Goal: Go to known website: Go to known website

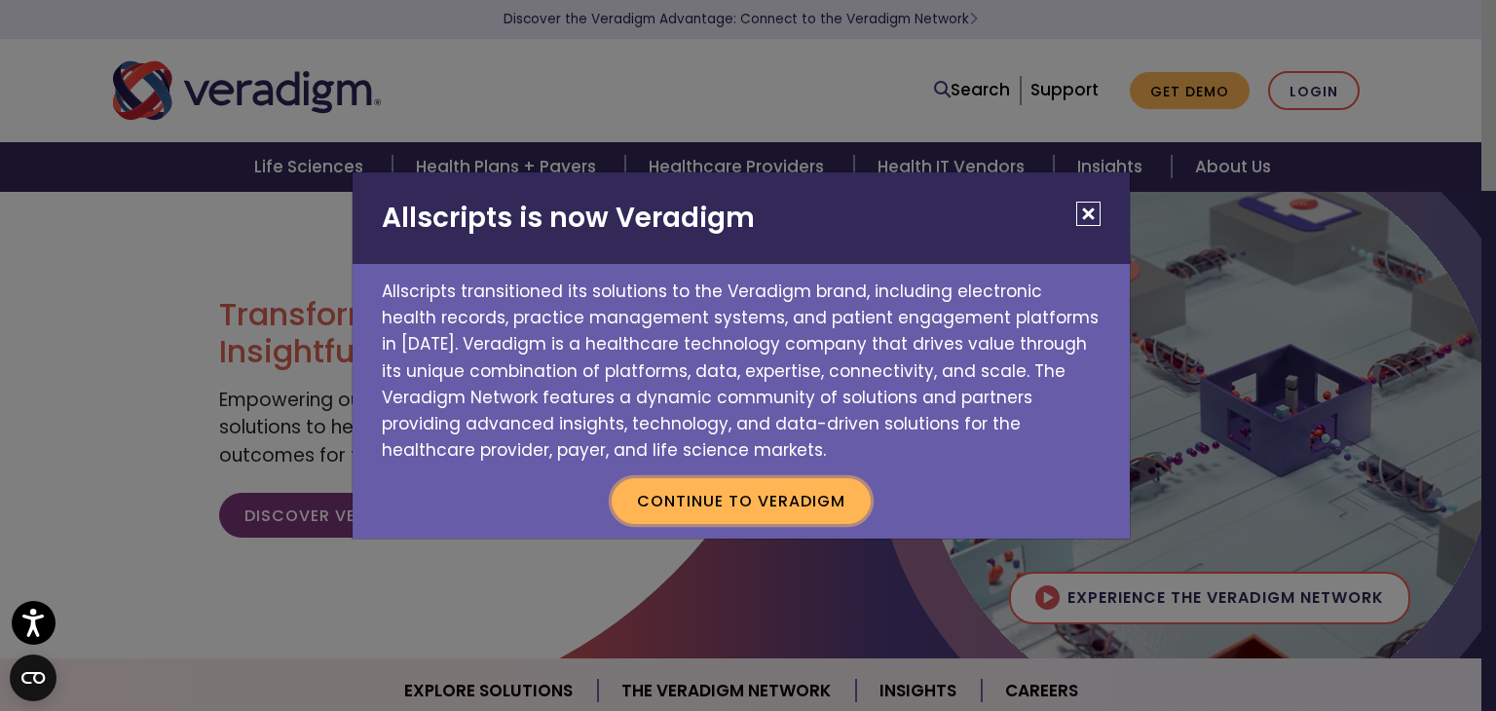
click at [768, 495] on button "Continue to Veradigm" at bounding box center [741, 500] width 259 height 45
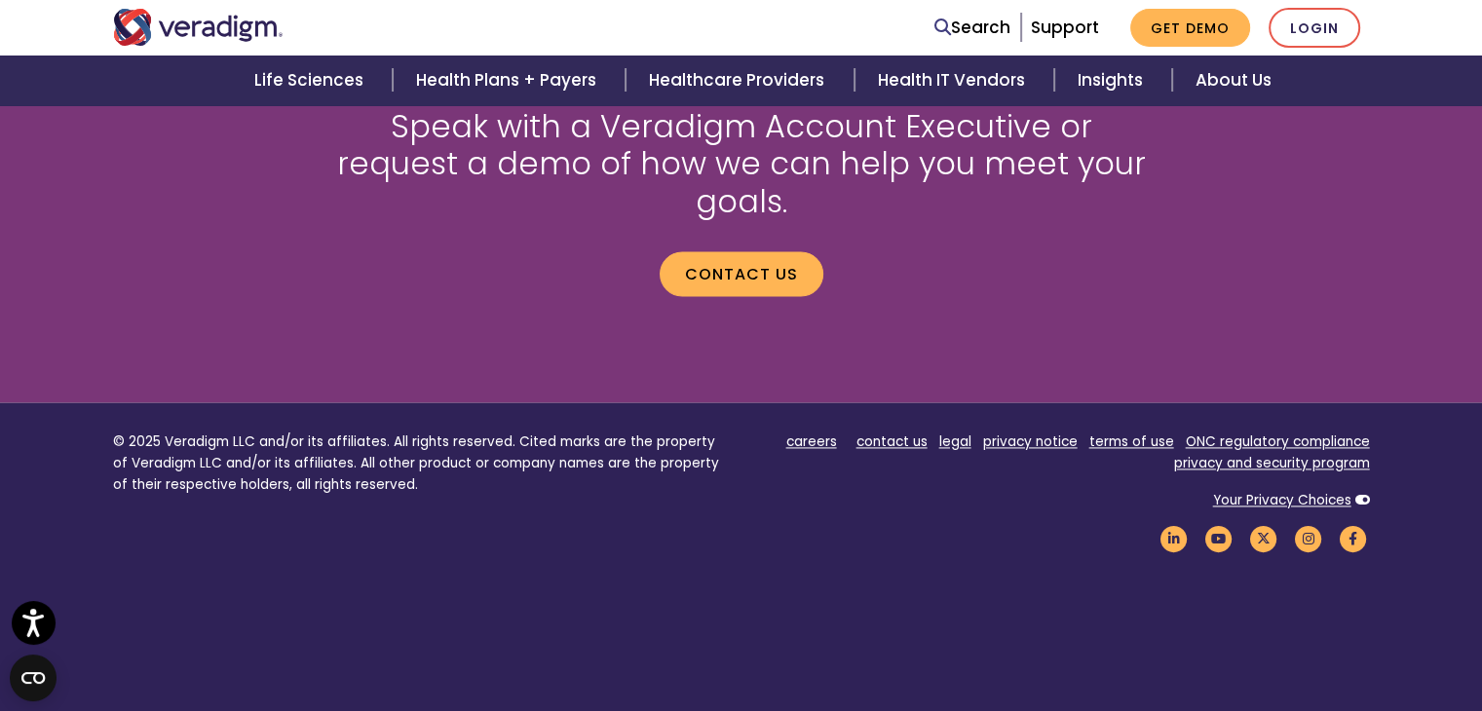
scroll to position [2727, 0]
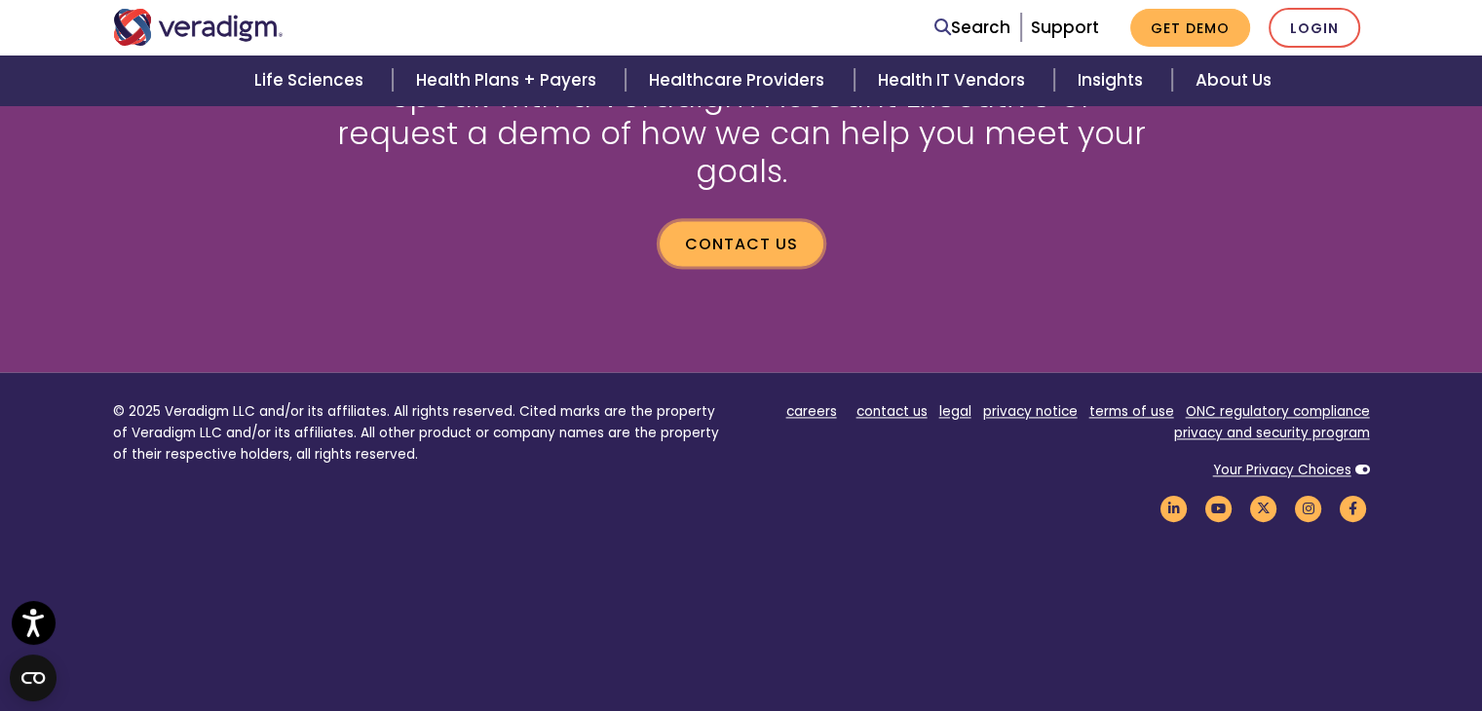
click at [763, 221] on link "Contact us" at bounding box center [741, 243] width 164 height 45
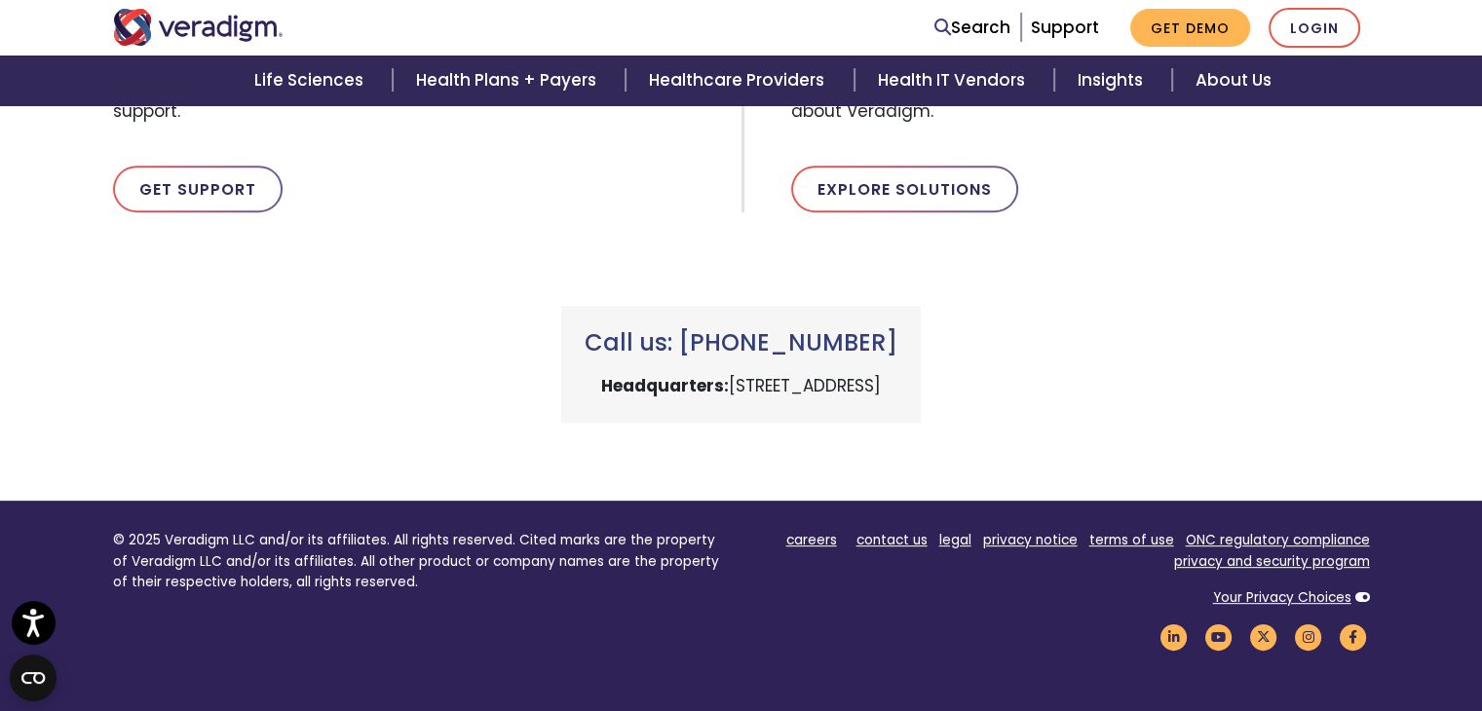
scroll to position [779, 0]
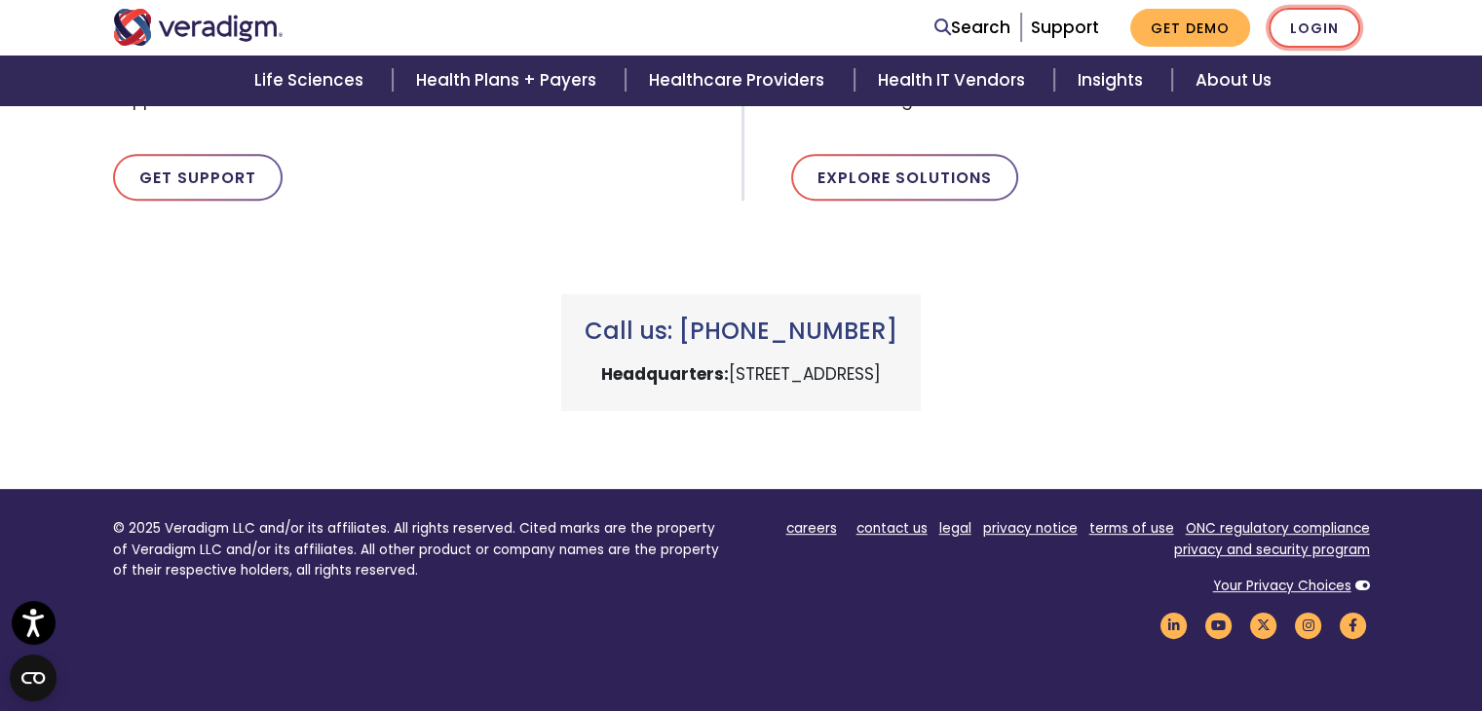
click at [1300, 28] on link "Login" at bounding box center [1314, 28] width 92 height 40
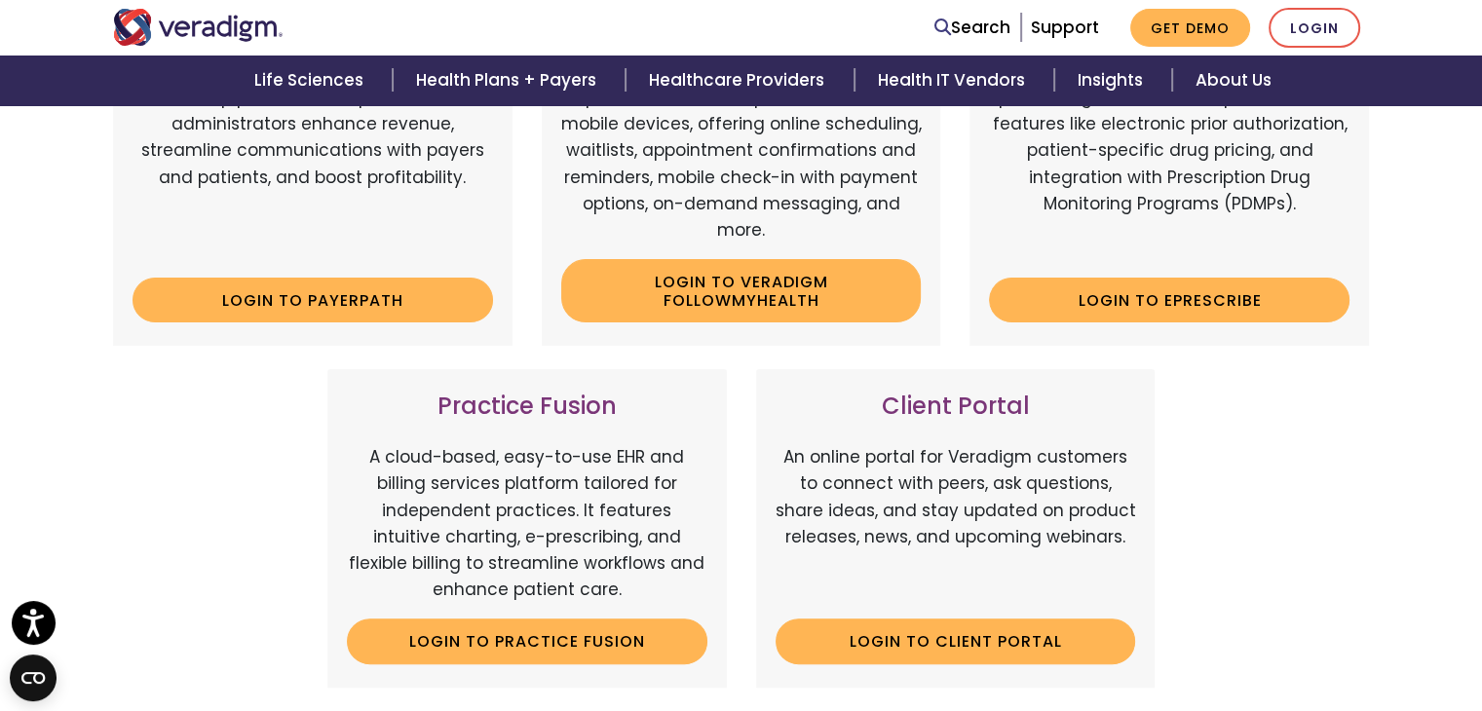
scroll to position [292, 0]
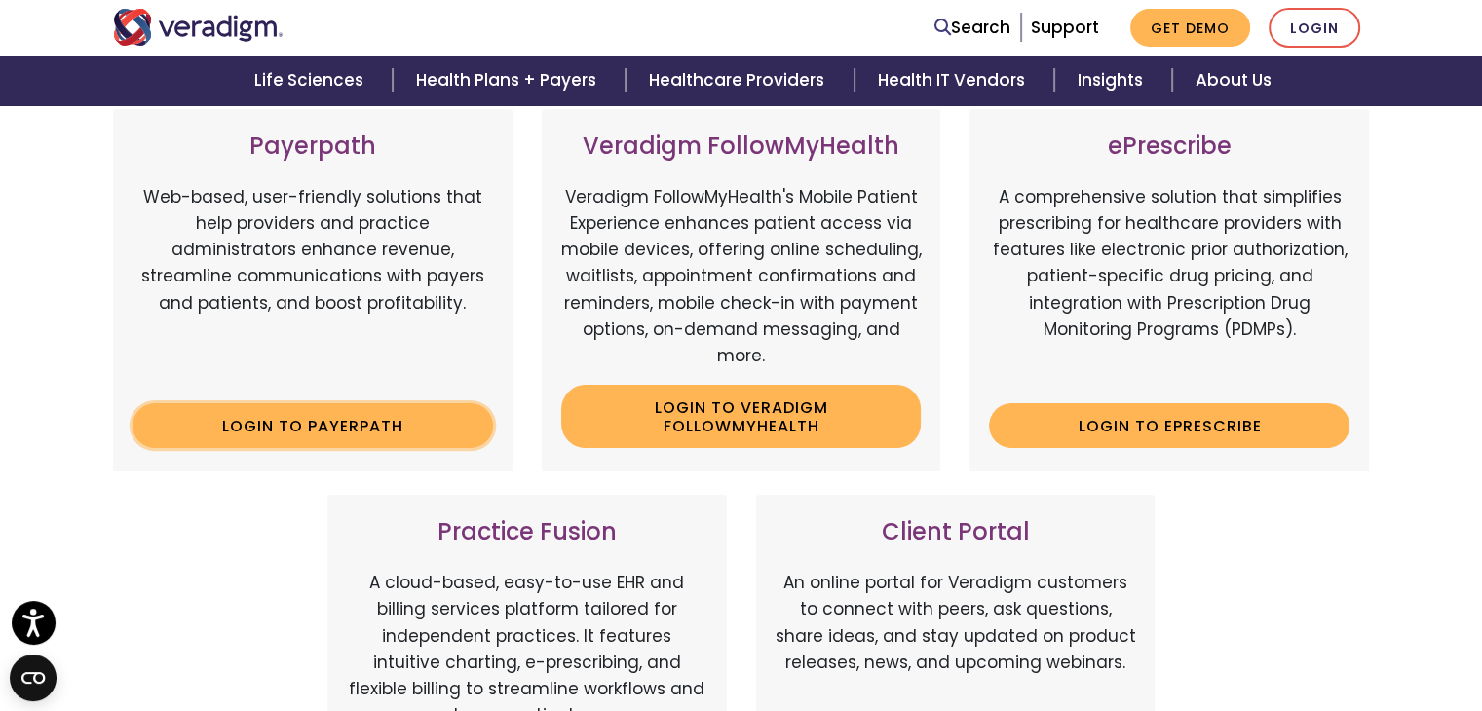
click at [281, 431] on link "Login to Payerpath" at bounding box center [312, 425] width 360 height 45
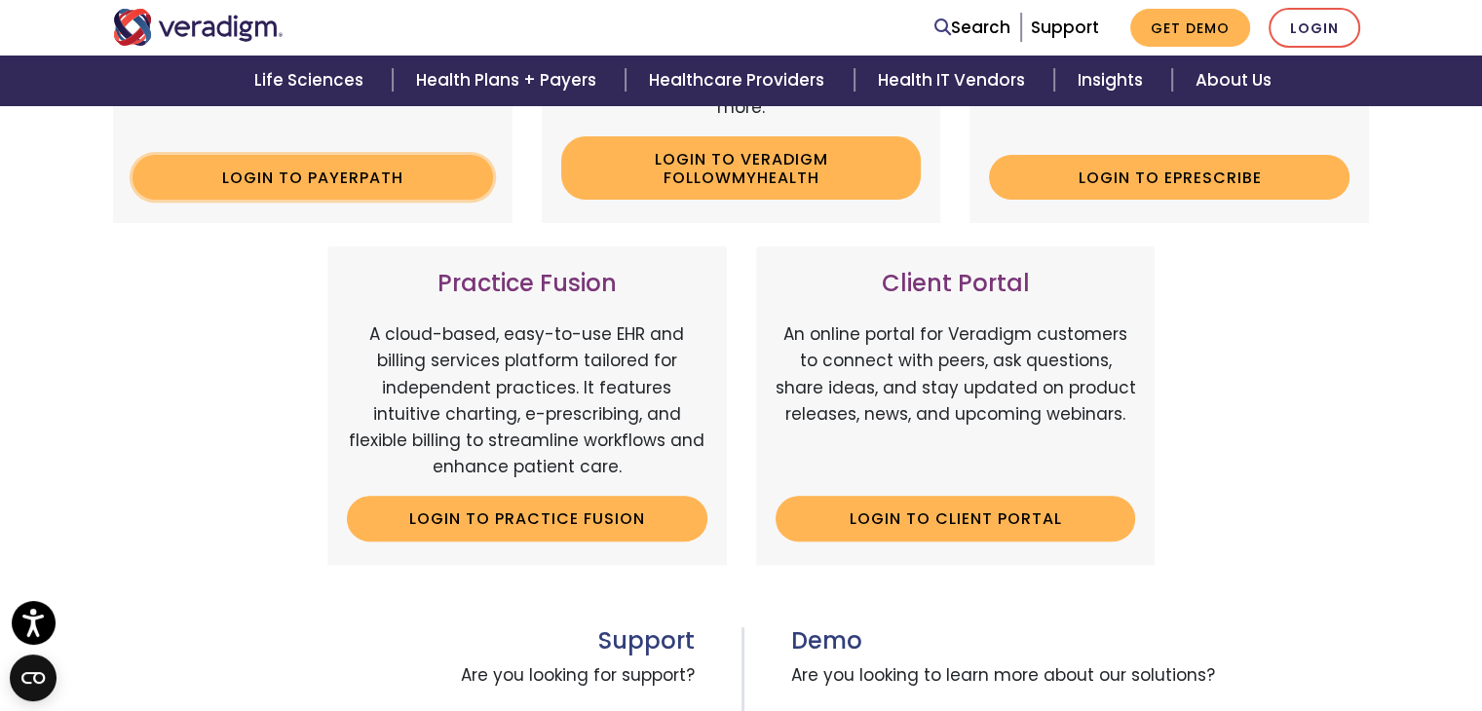
scroll to position [390, 0]
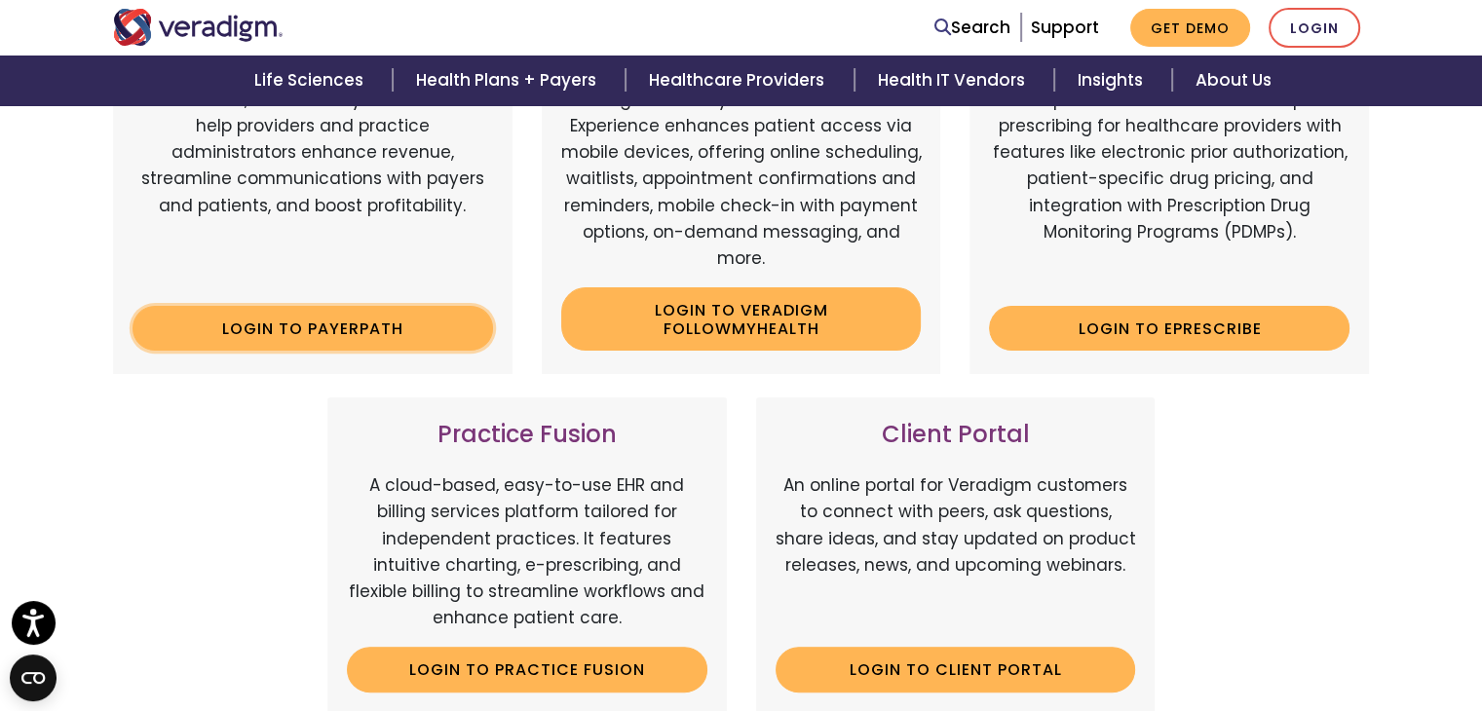
click at [258, 325] on link "Login to Payerpath" at bounding box center [312, 328] width 360 height 45
